Goal: Information Seeking & Learning: Check status

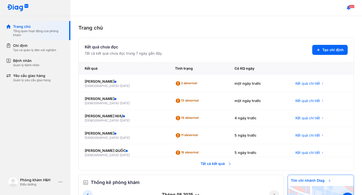
click at [209, 165] on span "Tất cả kết quả" at bounding box center [215, 163] width 37 height 11
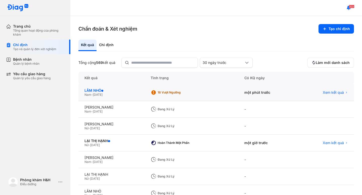
click at [93, 92] on div "LÂM NHỎ" at bounding box center [111, 90] width 54 height 5
click at [95, 89] on div "LÂM NHỎ" at bounding box center [111, 90] width 54 height 5
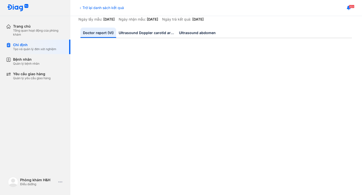
scroll to position [47, 0]
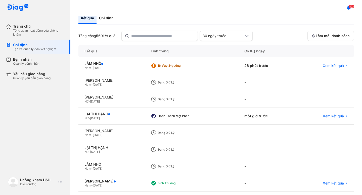
scroll to position [30, 0]
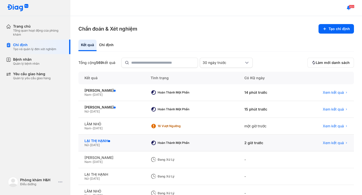
click at [95, 140] on div "LẠI THỊ HẠNH" at bounding box center [111, 141] width 54 height 5
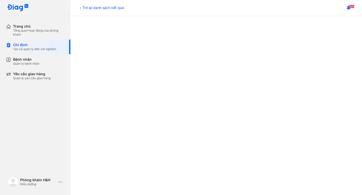
scroll to position [203, 0]
click at [82, 6] on div "Trở lại danh sách kết quả" at bounding box center [100, 7] width 45 height 5
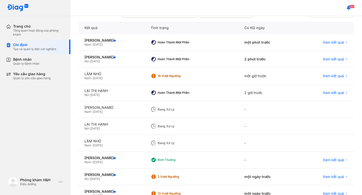
scroll to position [53, 0]
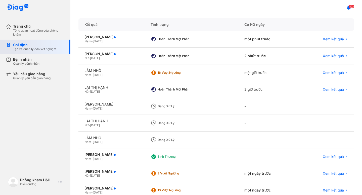
click at [24, 44] on div "Chỉ định" at bounding box center [34, 45] width 43 height 5
click at [20, 44] on div "Chỉ định" at bounding box center [34, 45] width 43 height 5
click at [101, 104] on div "[PERSON_NAME]" at bounding box center [111, 104] width 54 height 5
click at [80, 105] on div "TRỊNH XUÂN CƯỜNG Nam - 24/02/1965" at bounding box center [111, 106] width 66 height 17
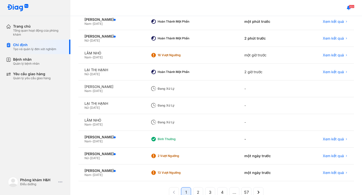
scroll to position [70, 0]
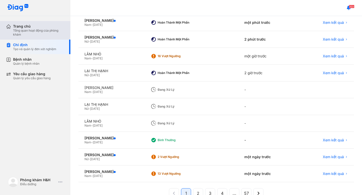
click at [32, 32] on div "Tổng quan hoạt động của phòng khám" at bounding box center [38, 33] width 51 height 8
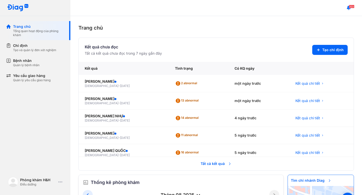
click at [214, 166] on span "Tất cả kết quả" at bounding box center [215, 163] width 37 height 11
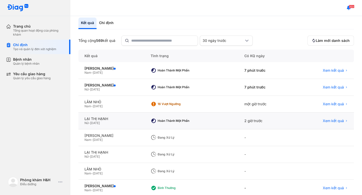
scroll to position [27, 0]
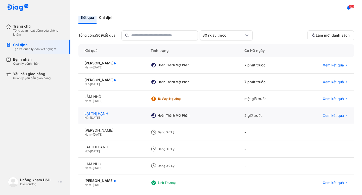
click at [101, 115] on div "LẠI THỊ HẠNH" at bounding box center [111, 113] width 54 height 5
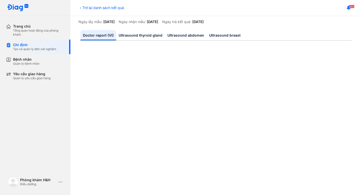
scroll to position [45, 0]
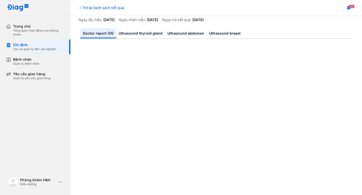
click at [82, 8] on icon at bounding box center [80, 8] width 4 height 4
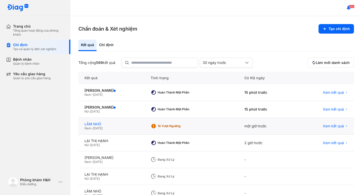
click at [96, 124] on div "LÂM NHỎ" at bounding box center [111, 124] width 54 height 5
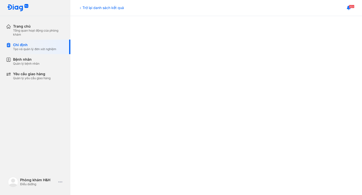
scroll to position [169, 0]
